Goal: Complete application form: Complete application form

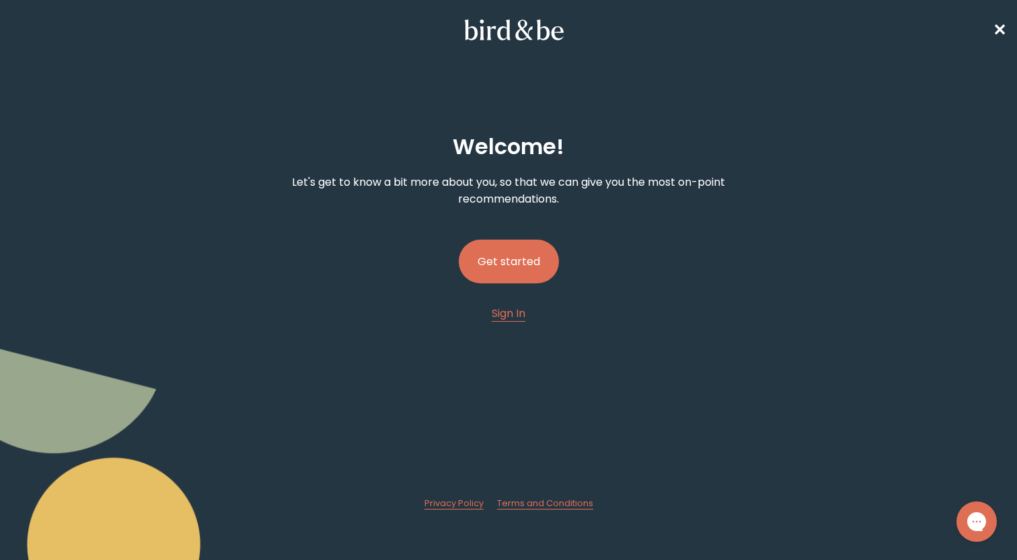
click at [517, 267] on button "Get started" at bounding box center [509, 262] width 100 height 44
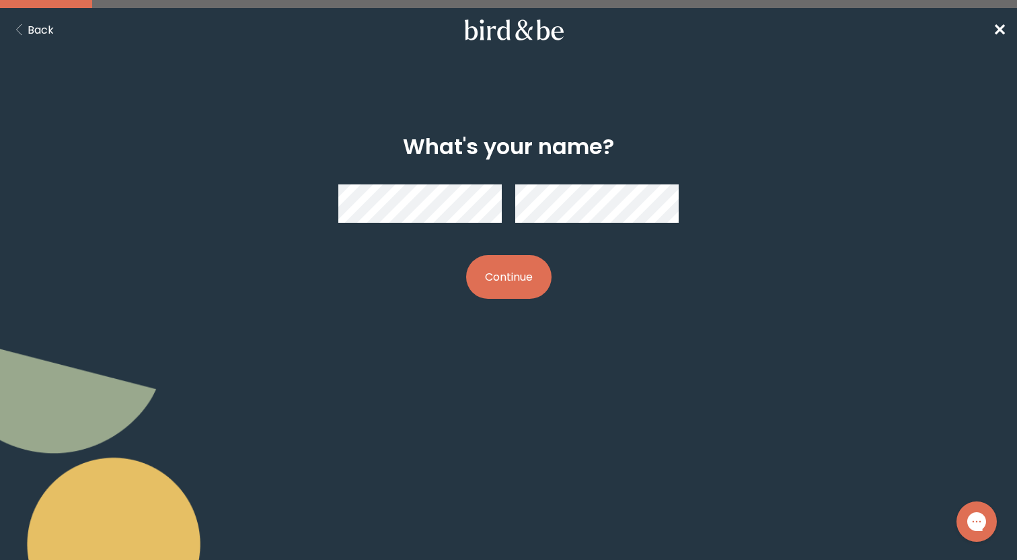
click at [485, 267] on button "Continue" at bounding box center [508, 277] width 85 height 44
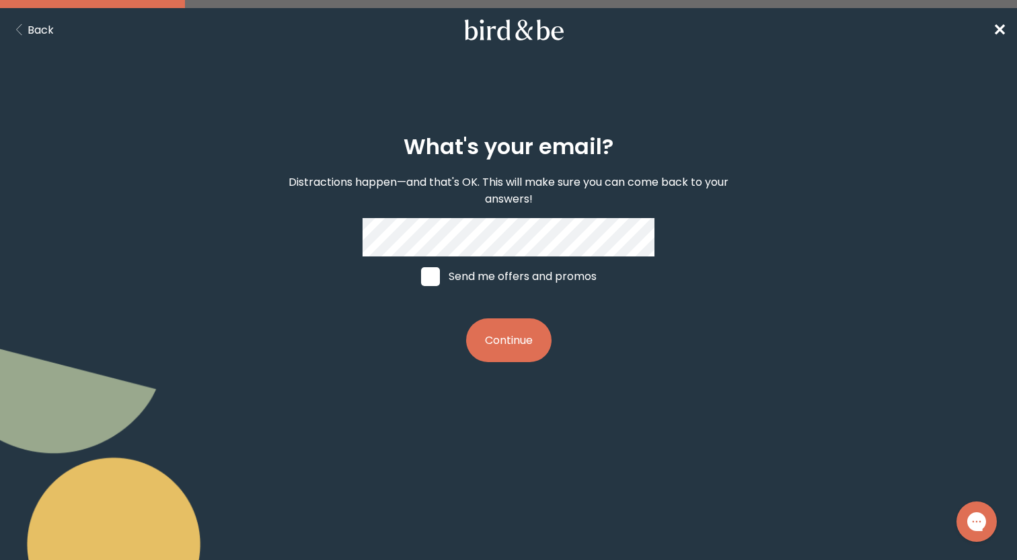
click at [486, 335] on button "Continue" at bounding box center [508, 340] width 85 height 44
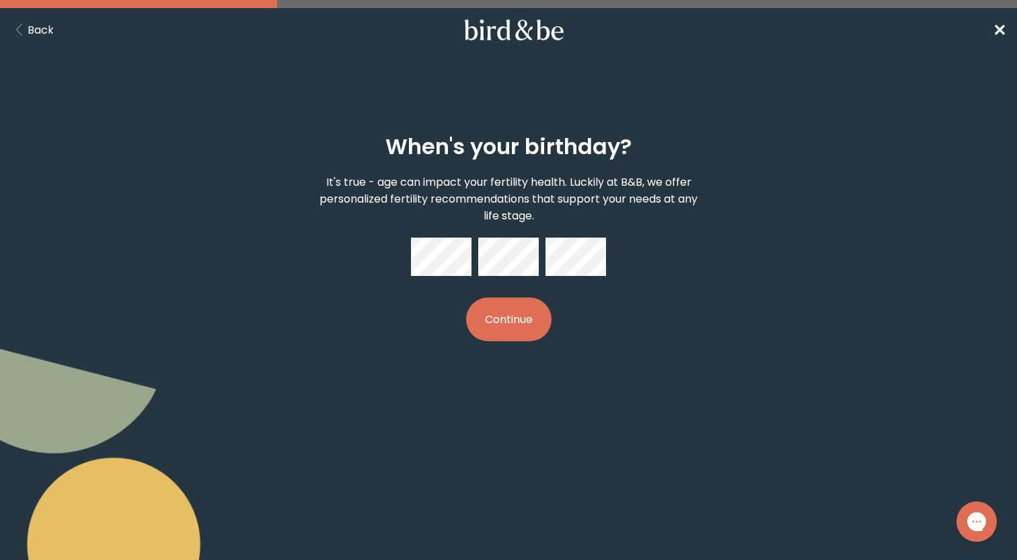
click at [997, 29] on span "✕" at bounding box center [999, 30] width 13 height 22
